Goal: Task Accomplishment & Management: Use online tool/utility

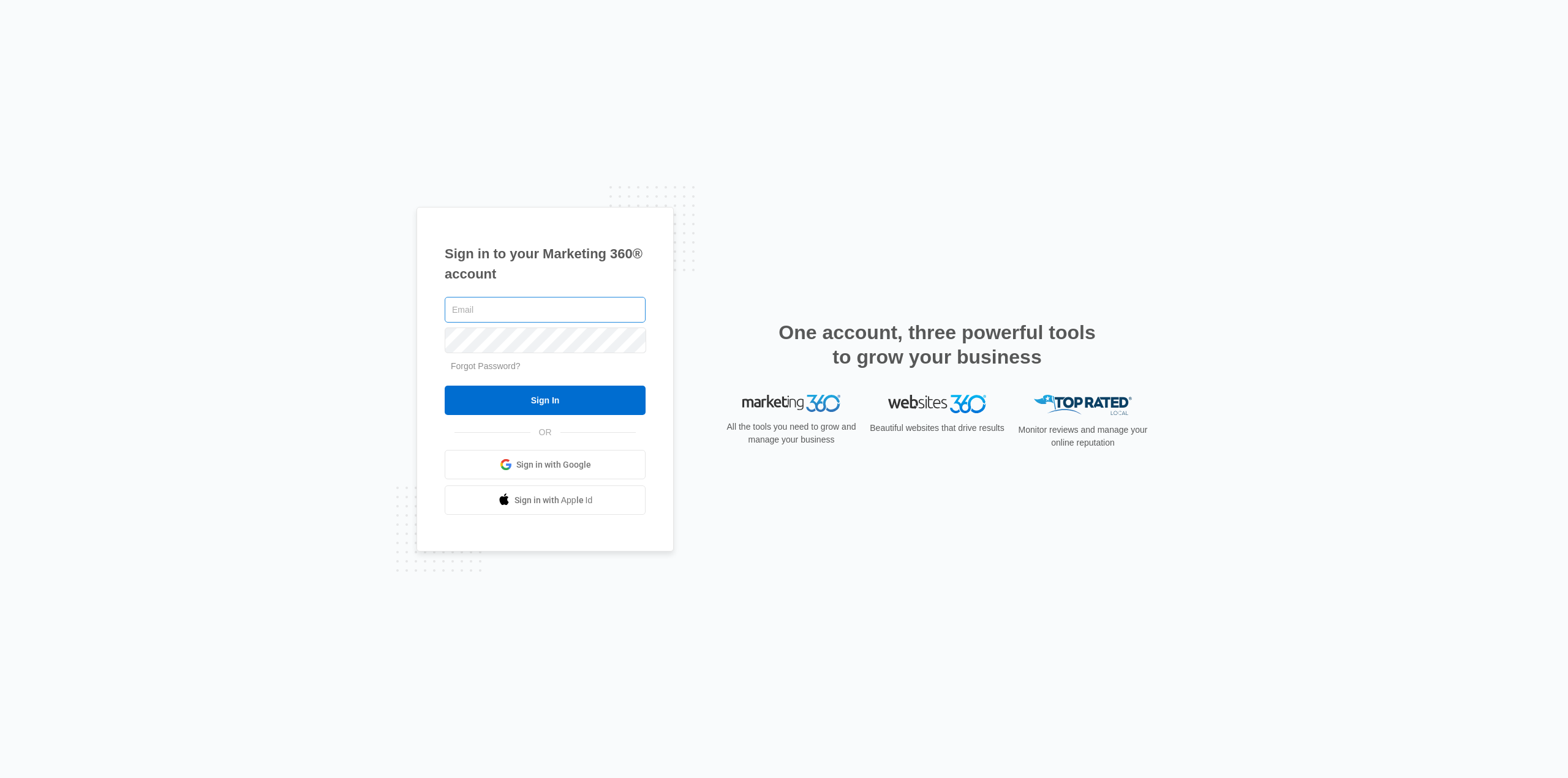
type input "[EMAIL_ADDRESS][DOMAIN_NAME]"
click at [561, 394] on input "Sign In" at bounding box center [545, 400] width 201 height 29
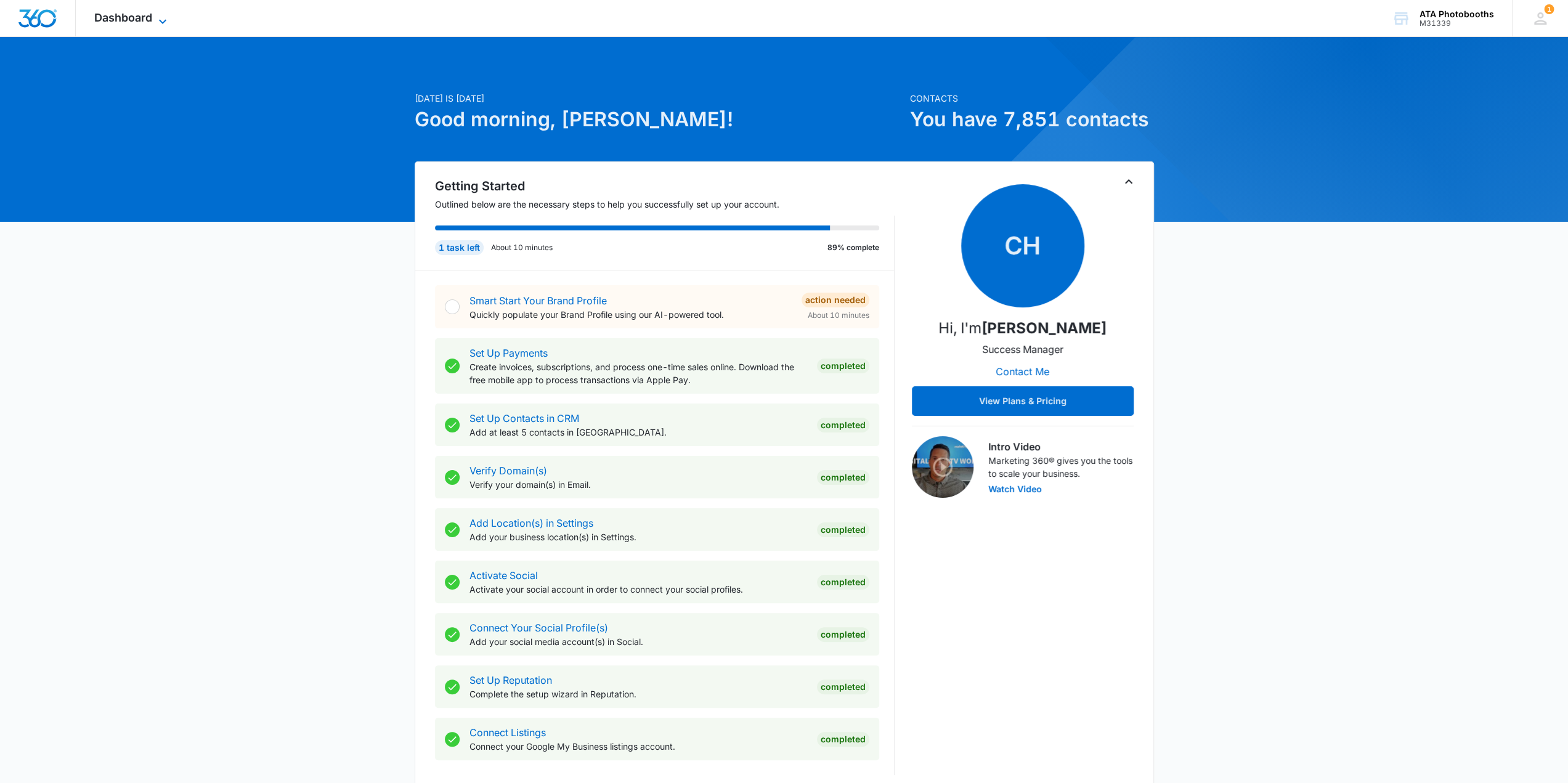
click at [162, 17] on icon at bounding box center [163, 21] width 15 height 15
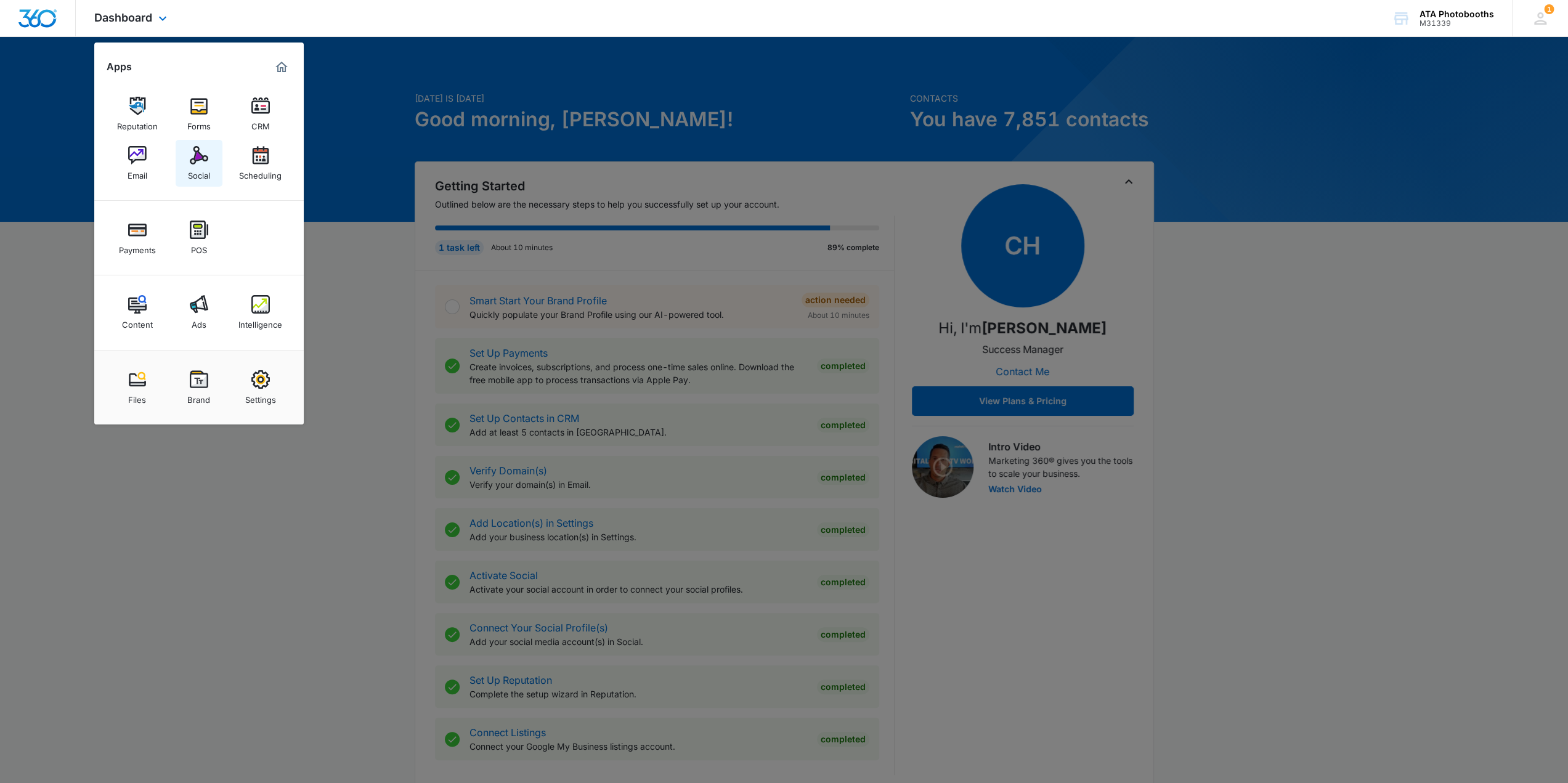
click at [201, 167] on div "Social" at bounding box center [199, 173] width 22 height 16
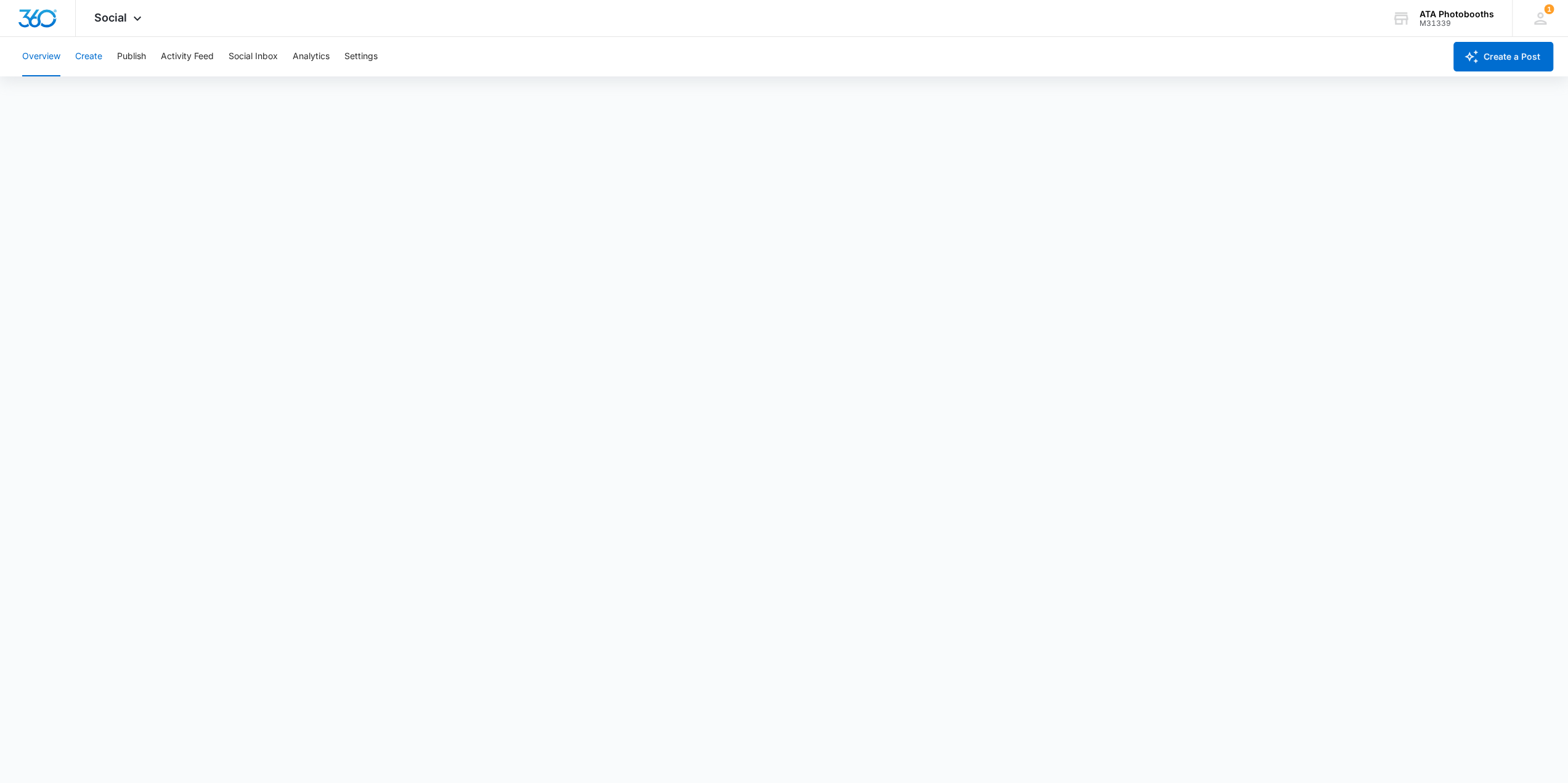
click at [86, 55] on button "Create" at bounding box center [89, 56] width 27 height 39
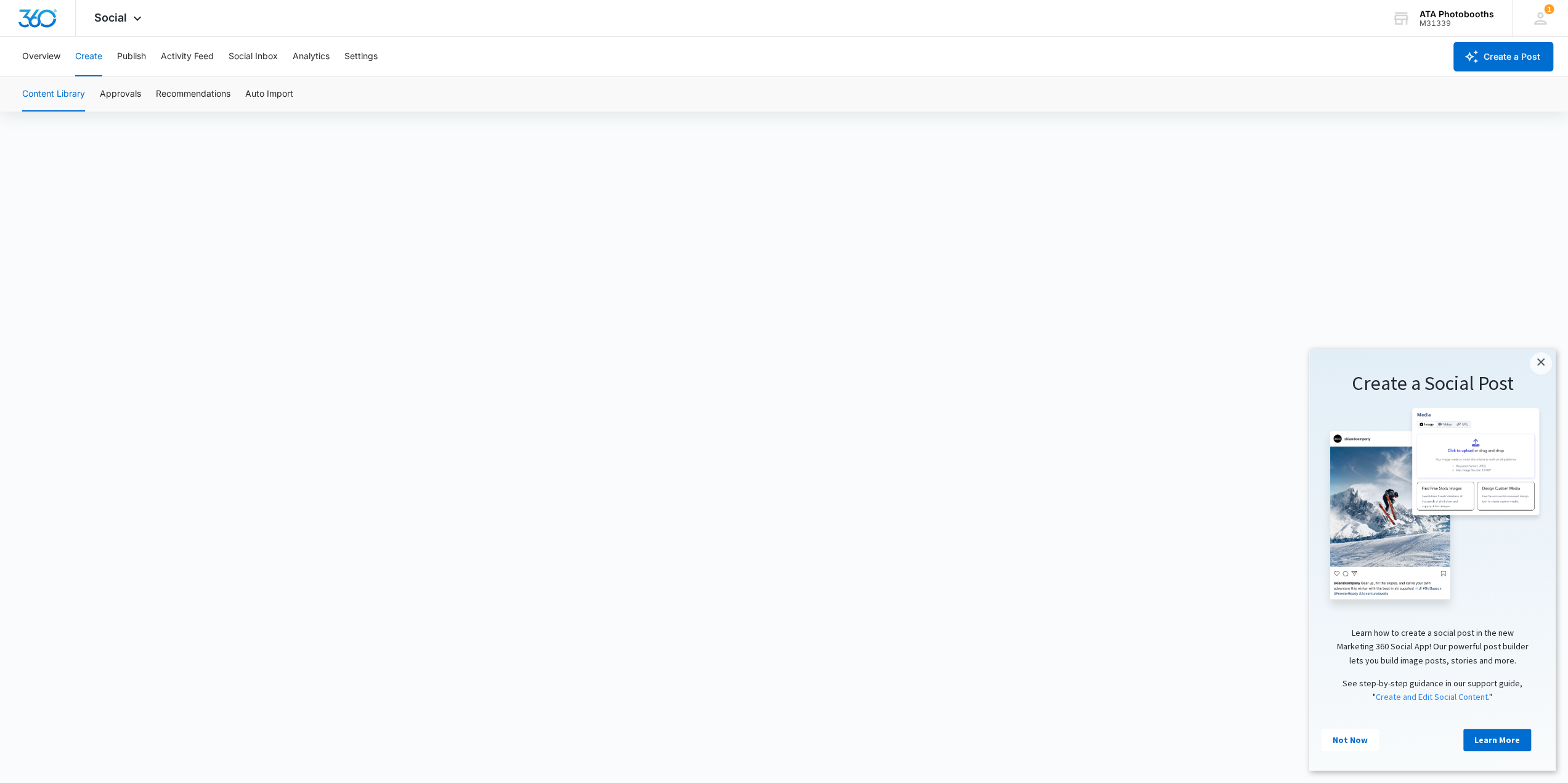
scroll to position [9, 0]
click at [1539, 364] on link "×" at bounding box center [1541, 363] width 22 height 22
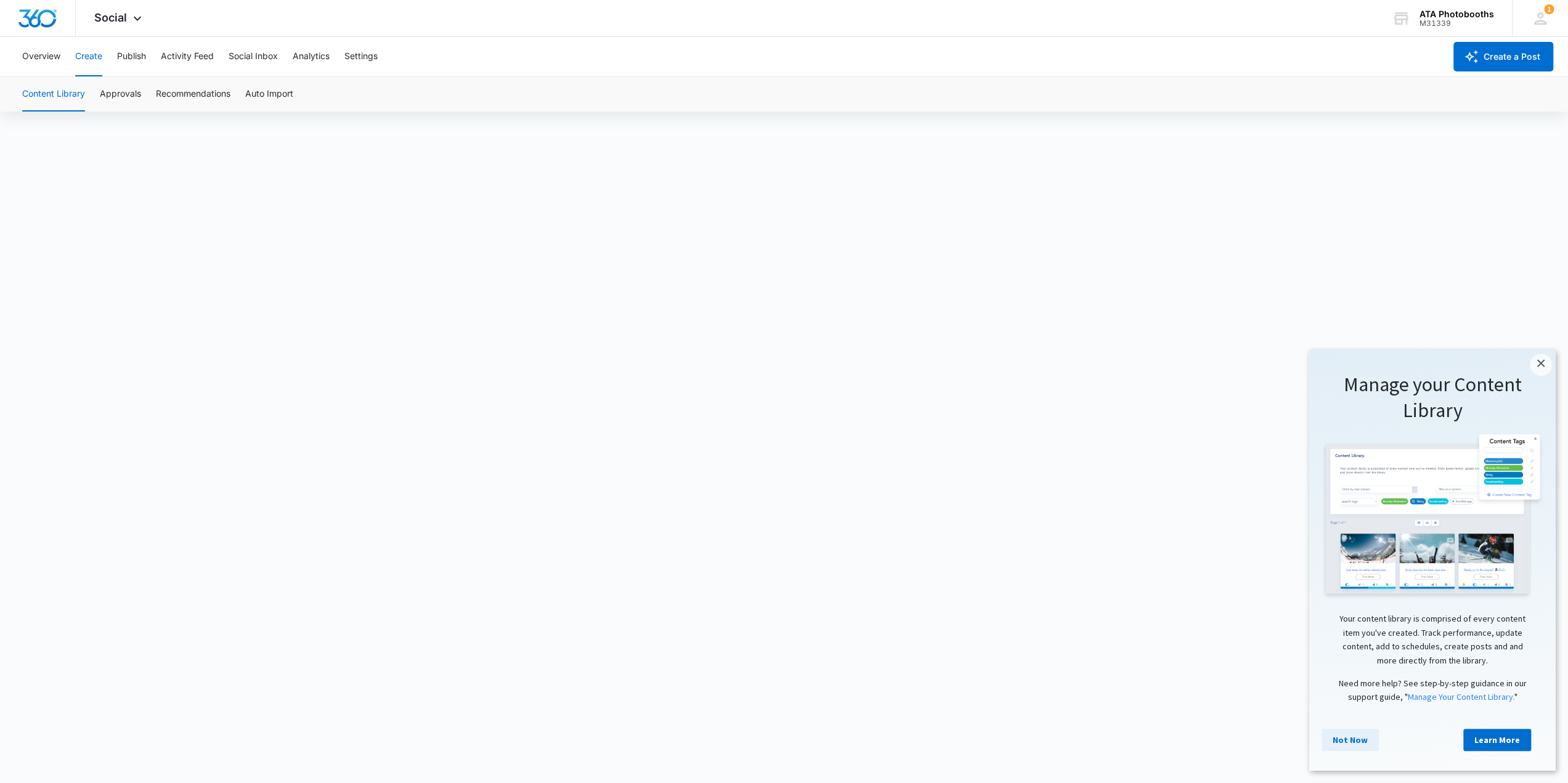
click at [1345, 742] on link "Not Now" at bounding box center [1350, 740] width 57 height 22
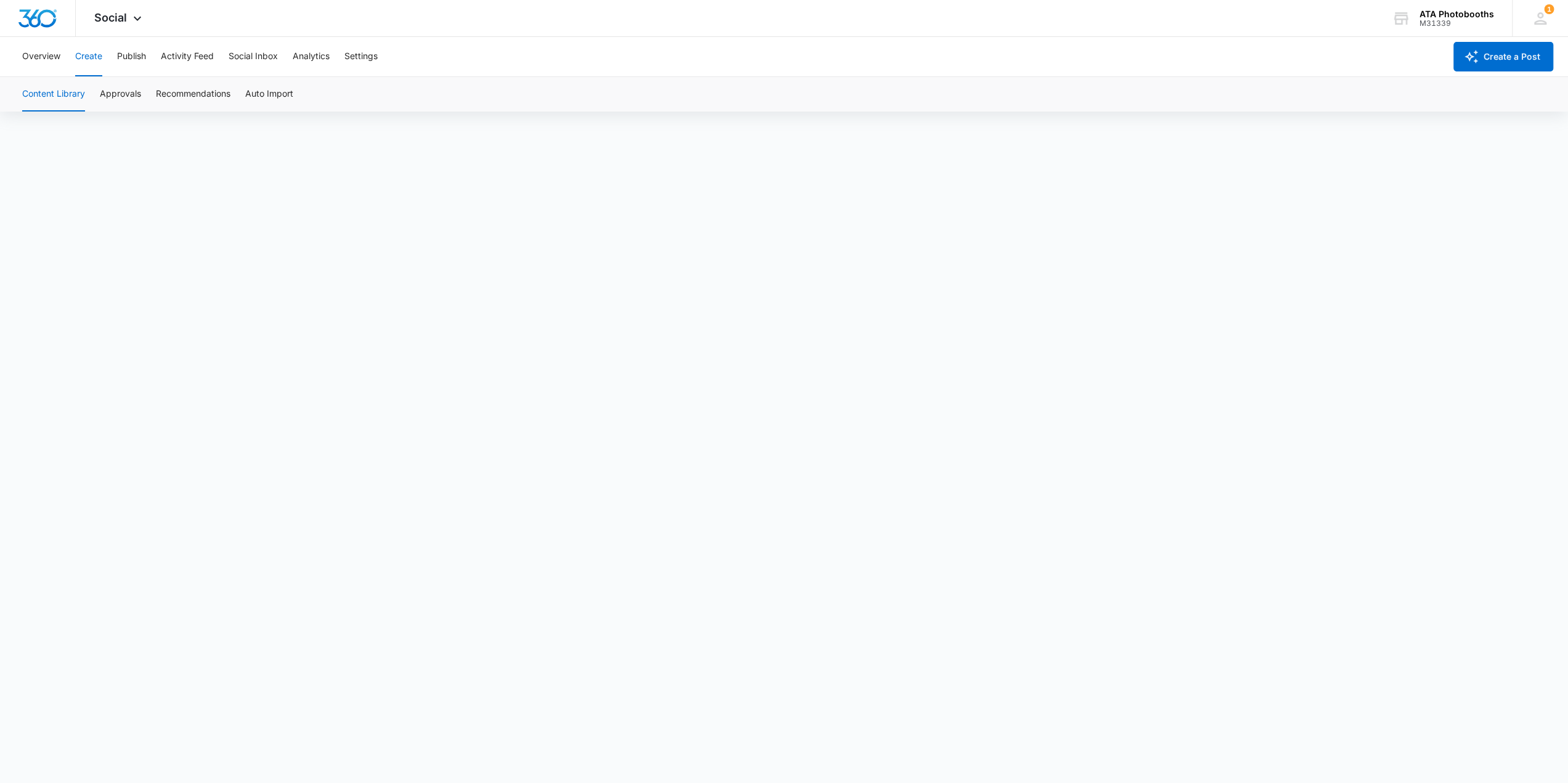
scroll to position [9, 0]
click at [66, 94] on button "Content Library" at bounding box center [53, 94] width 63 height 35
